Goal: Task Accomplishment & Management: Manage account settings

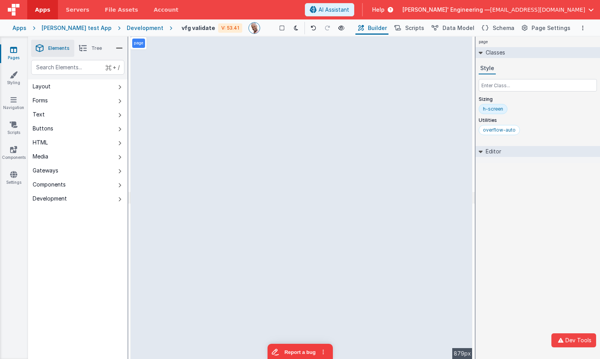
click at [86, 28] on div "[PERSON_NAME] test App" at bounding box center [77, 28] width 70 height 8
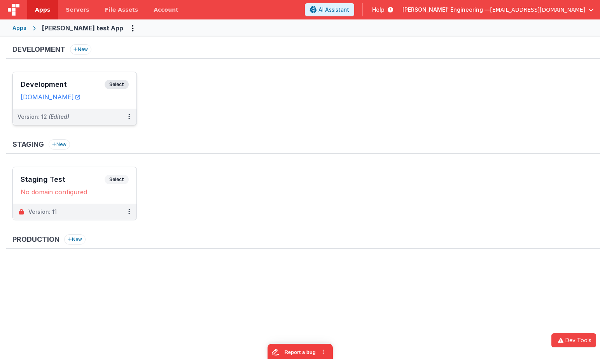
click at [120, 85] on span "Select" at bounding box center [117, 84] width 24 height 9
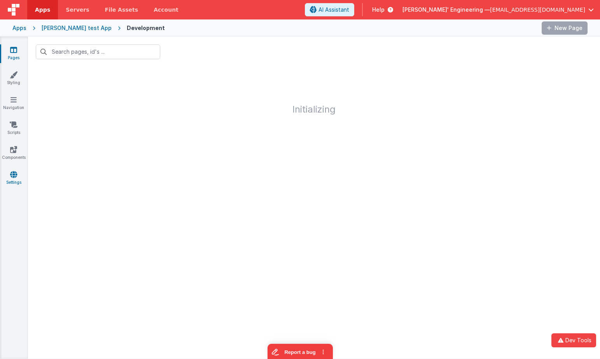
click at [14, 177] on icon at bounding box center [13, 174] width 7 height 8
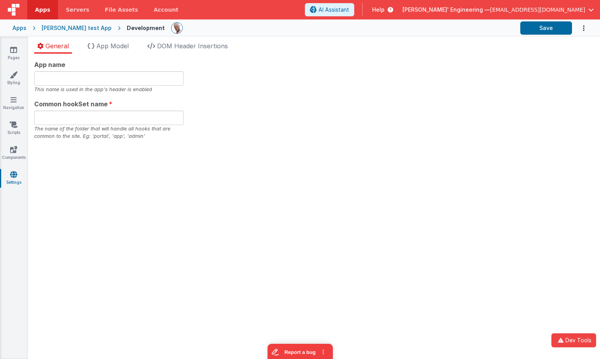
click at [303, 128] on div "App name This name is used in the app's header is enabled Common hookSet name T…" at bounding box center [314, 100] width 560 height 80
type input "Charles GUI, Get your own appd"
type input "app"
type input "Charles GUI, Get your own appd"
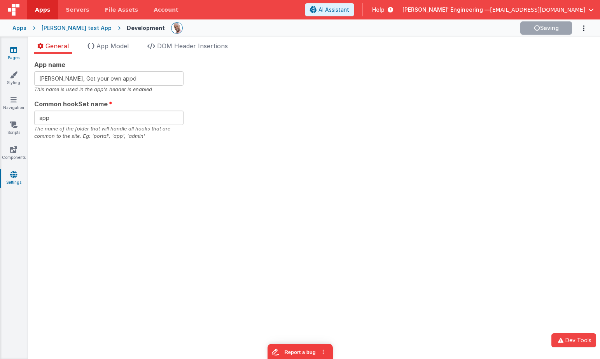
type input "app"
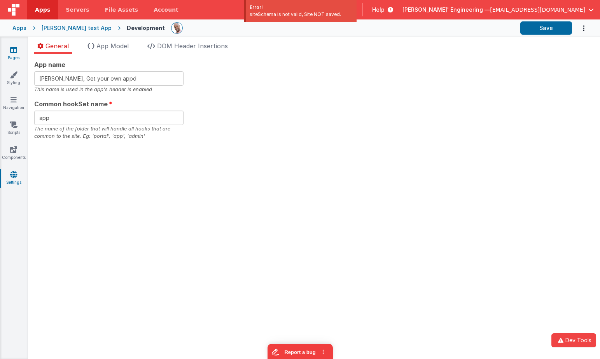
click at [16, 52] on icon at bounding box center [13, 50] width 7 height 8
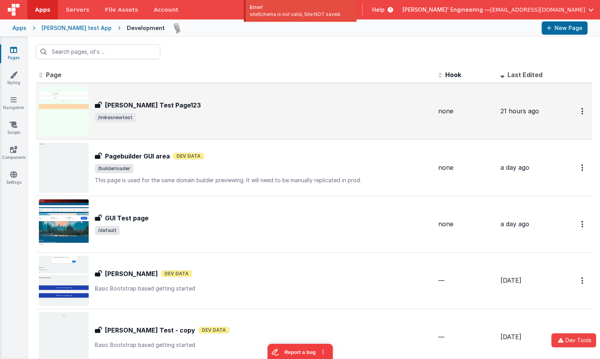
click at [224, 120] on span "/mikesnewtest" at bounding box center [263, 117] width 337 height 9
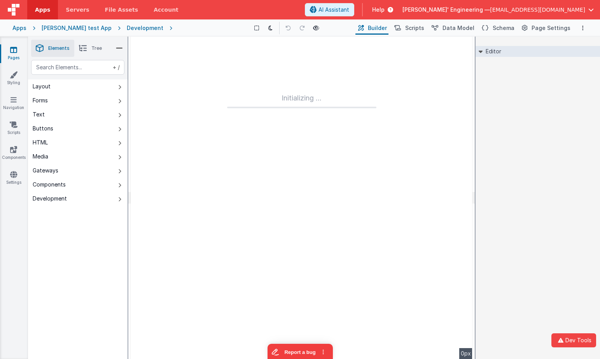
click at [528, 96] on div "Editor DEV: Focus DEV: builderToggleConditionalCSS DEV: Remove DND DEV: updateS…" at bounding box center [538, 198] width 124 height 322
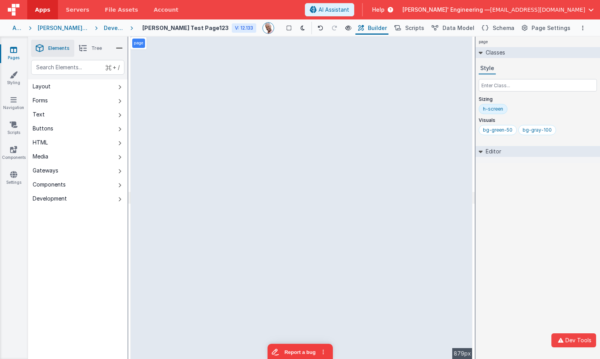
click at [517, 181] on div "page Classes Style Sizing h-screen Visuals bg-green-50 bg-gray-100 Editor DEV: …" at bounding box center [538, 198] width 124 height 322
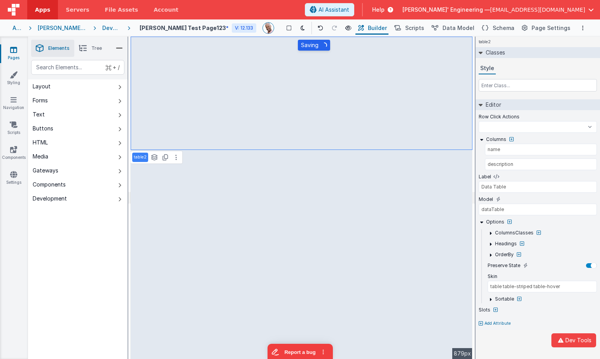
select select
click at [78, 294] on div "+ / Layout Forms Text Buttons HTML Media Gateways Components Development Page P…" at bounding box center [78, 227] width 100 height 335
click at [13, 177] on icon at bounding box center [13, 174] width 7 height 8
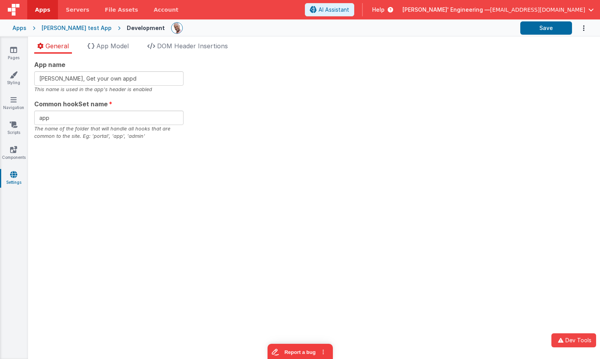
click at [423, 145] on div "App name Charles GUI, Get your own appd This name is used in the app's header i…" at bounding box center [314, 206] width 572 height 305
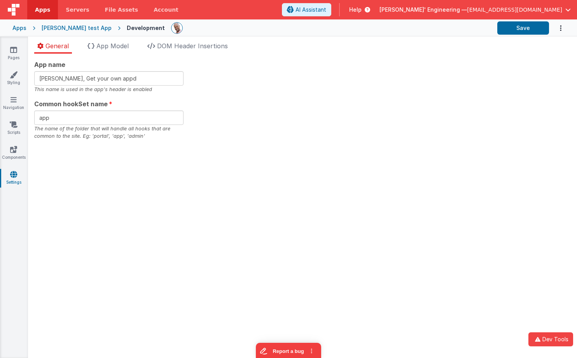
drag, startPoint x: 396, startPoint y: 119, endPoint x: 477, endPoint y: 4, distance: 141.0
click at [396, 119] on div "App name Charles GUI, Get your own appd This name is used in the app's header i…" at bounding box center [302, 100] width 537 height 80
drag, startPoint x: 107, startPoint y: 189, endPoint x: 102, endPoint y: 189, distance: 4.3
click at [107, 189] on div "App name Charles GUI, Get your own appd This name is used in the app's header i…" at bounding box center [302, 206] width 549 height 304
click at [220, 188] on div "App name Charles GUI, Get your own appd This name is used in the app's header i…" at bounding box center [302, 206] width 549 height 304
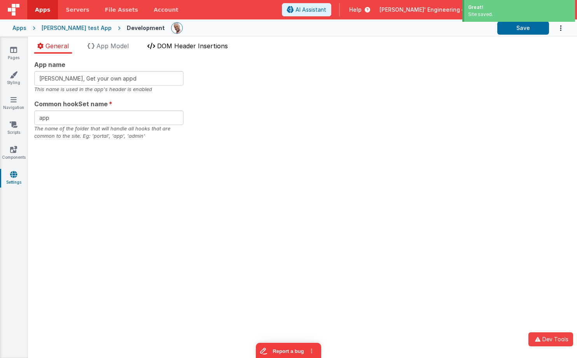
click at [176, 44] on span "DOM Header Insertions" at bounding box center [192, 46] width 71 height 8
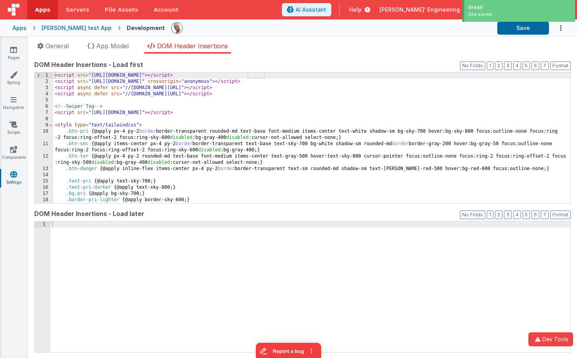
click at [245, 112] on div "< script src = "https://cdn.tailwindcss.com?plugins=forms,typography" > </ scri…" at bounding box center [311, 143] width 517 height 143
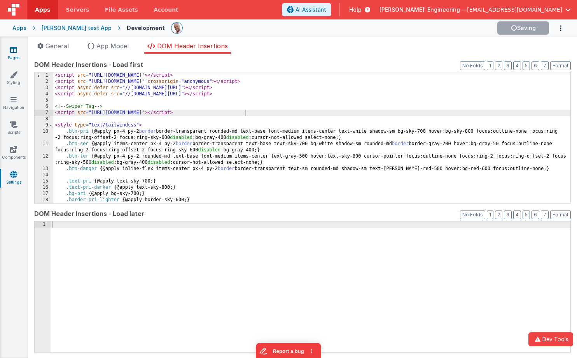
click at [16, 51] on icon at bounding box center [13, 50] width 7 height 8
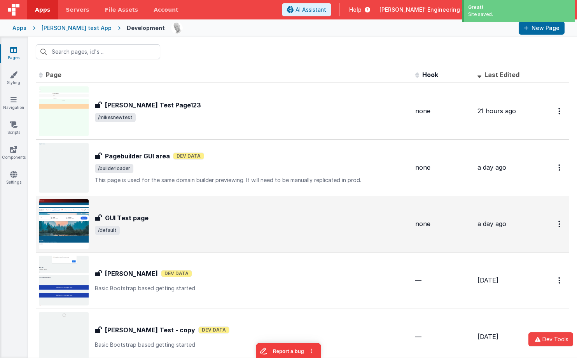
click at [276, 216] on div "GUI Test page" at bounding box center [252, 217] width 314 height 9
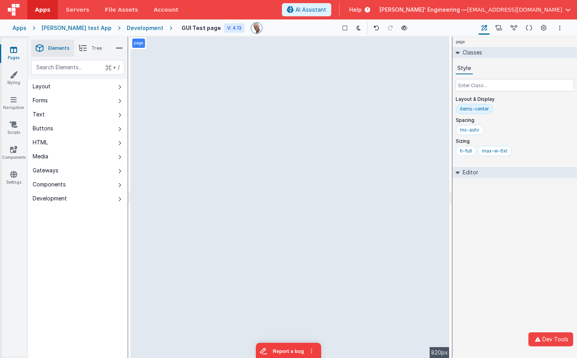
drag, startPoint x: 131, startPoint y: 28, endPoint x: 142, endPoint y: 26, distance: 10.2
click at [131, 28] on div "Development" at bounding box center [145, 28] width 37 height 8
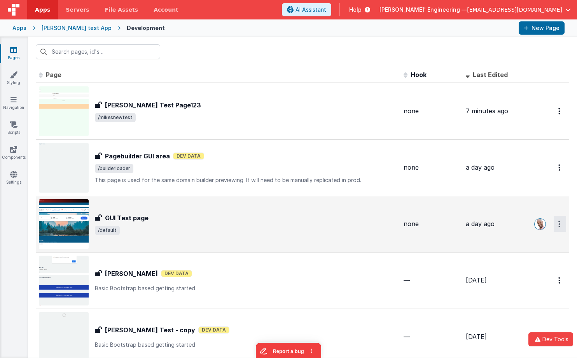
click at [555, 119] on button "Options" at bounding box center [560, 111] width 12 height 16
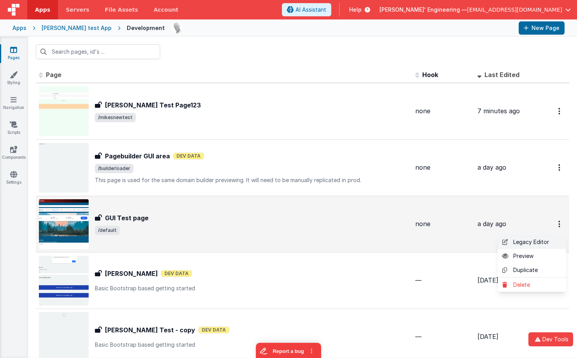
click at [533, 245] on link "Legacy Editor" at bounding box center [532, 242] width 68 height 14
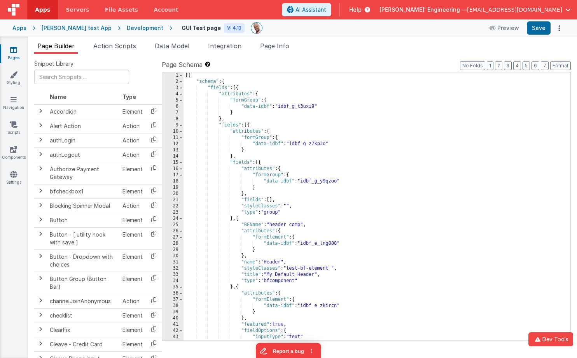
click at [374, 46] on ul "Page Builder Action Scripts Data Model Integration Page Info" at bounding box center [302, 47] width 549 height 12
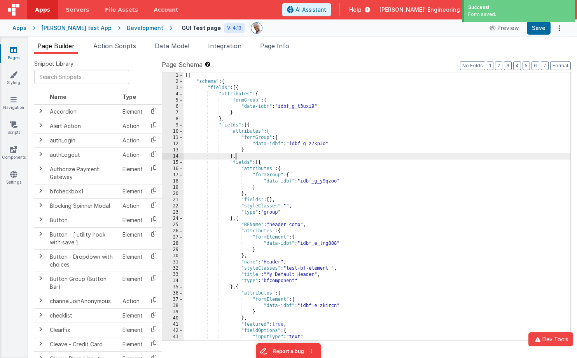
click at [332, 154] on div "[{ "schema" : { "fields" : [{ "attributes" : { "formGroup" : { "data-idbf" : "i…" at bounding box center [377, 212] width 387 height 280
click at [326, 61] on label "Page Schema Shortcuts: Find: command-f Fold: command-option-L Unfold: command-o…" at bounding box center [366, 64] width 409 height 9
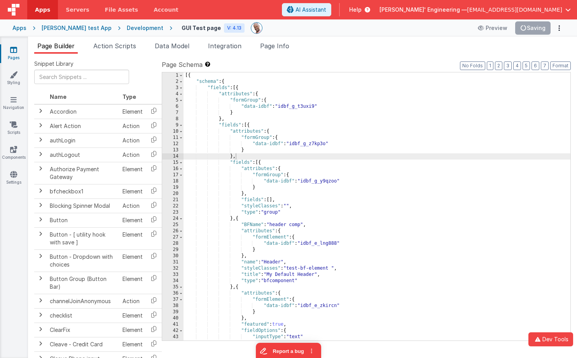
click at [344, 105] on div "[{ "schema" : { "fields" : [{ "attributes" : { "formGroup" : { "data-idbf" : "i…" at bounding box center [377, 212] width 387 height 280
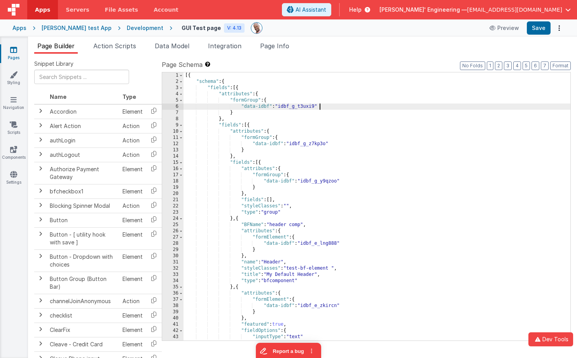
click at [379, 39] on div "Page Builder Action Scripts Data Model Integration Page Info Snippet Library Na…" at bounding box center [302, 197] width 549 height 321
click at [373, 160] on div "[{ "schema" : { "fields" : [{ "attributes" : { "formGroup" : { "data-idbf" : "i…" at bounding box center [377, 212] width 387 height 280
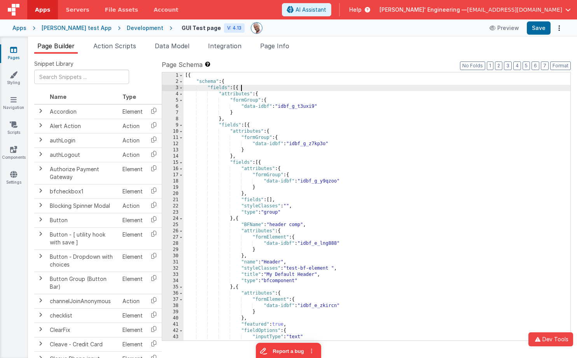
click at [312, 85] on div "[{ "schema" : { "fields" : [{ "attributes" : { "formGroup" : { "data-idbf" : "i…" at bounding box center [377, 212] width 387 height 280
click at [354, 62] on label "Page Schema Shortcuts: Find: command-f Fold: command-option-L Unfold: command-o…" at bounding box center [366, 64] width 409 height 9
click at [18, 79] on link "Styling" at bounding box center [14, 79] width 28 height 16
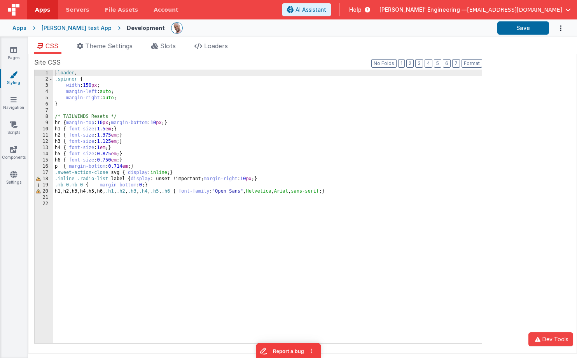
click at [320, 59] on label "Site CSS" at bounding box center [258, 62] width 448 height 9
click at [320, 48] on ul "CSS Theme Settings Slots Loaders" at bounding box center [302, 47] width 549 height 12
click at [226, 112] on div ".loader , .spinner { width : 150 px ; margin-left : auto ; margin-right : auto …" at bounding box center [267, 213] width 429 height 286
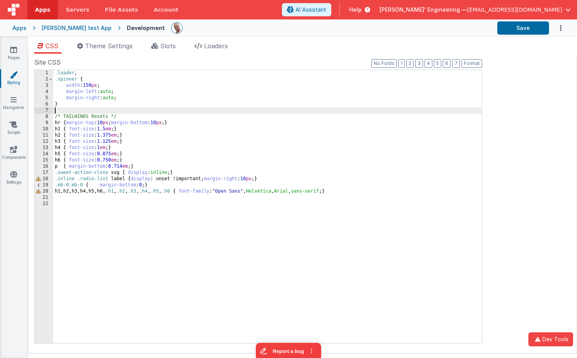
click at [14, 78] on icon at bounding box center [14, 75] width 8 height 8
click at [315, 40] on div "CSS Theme Settings Slots Loaders Site CSS Format 7 6 5 4 3 2 1 No Folds 1 2 3 4…" at bounding box center [302, 199] width 549 height 324
click at [323, 46] on ul "CSS Theme Settings Slots Loaders" at bounding box center [302, 47] width 549 height 12
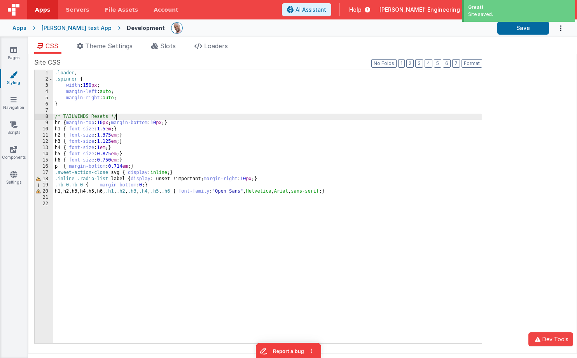
click at [273, 119] on div ".loader , .spinner { width : 150 px ; margin-left : auto ; margin-right : auto …" at bounding box center [267, 213] width 429 height 286
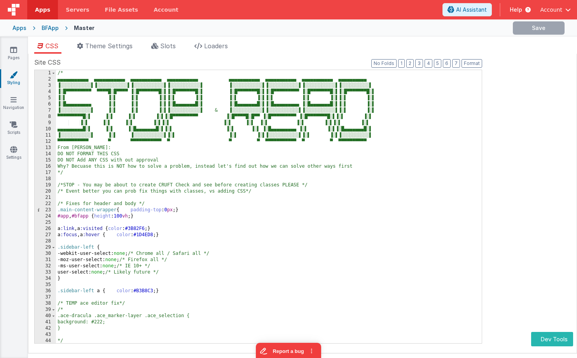
click at [329, 44] on ul "CSS Theme Settings Slots Loaders" at bounding box center [302, 47] width 549 height 12
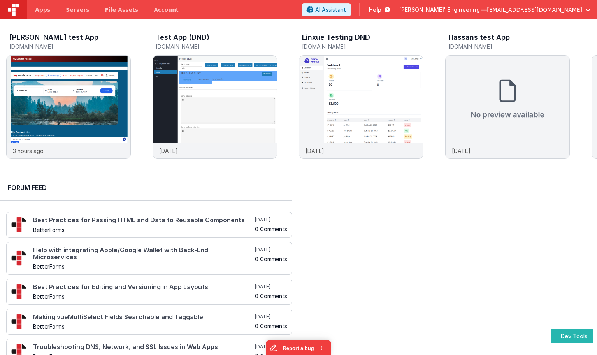
drag, startPoint x: 358, startPoint y: 245, endPoint x: 278, endPoint y: 207, distance: 88.9
click at [358, 245] on div at bounding box center [447, 271] width 298 height 199
click at [43, 12] on span "Apps" at bounding box center [42, 10] width 15 height 8
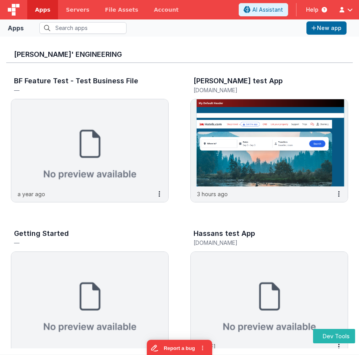
click at [19, 11] on img at bounding box center [14, 10] width 12 height 12
